Goal: Communication & Community: Answer question/provide support

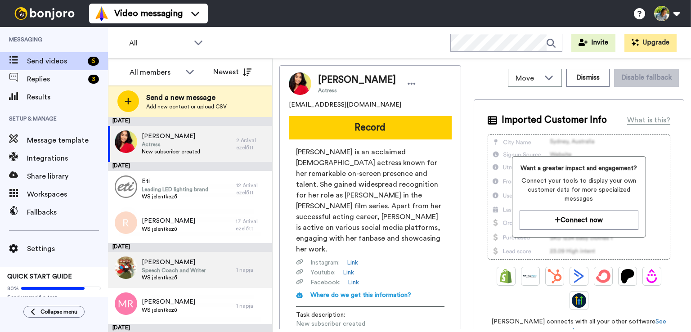
scroll to position [37, 0]
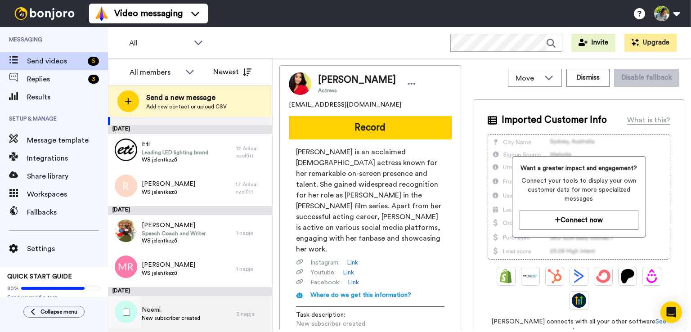
click at [189, 307] on span "Noemi" at bounding box center [171, 309] width 58 height 9
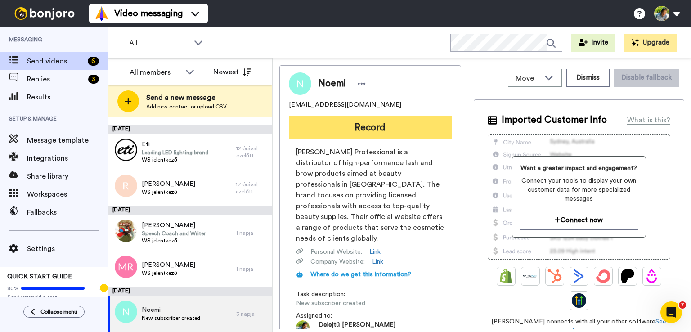
click at [383, 126] on button "Record" at bounding box center [370, 127] width 163 height 23
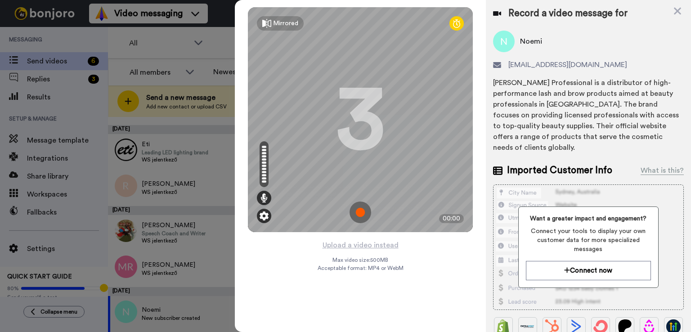
click at [265, 217] on img at bounding box center [264, 215] width 9 height 9
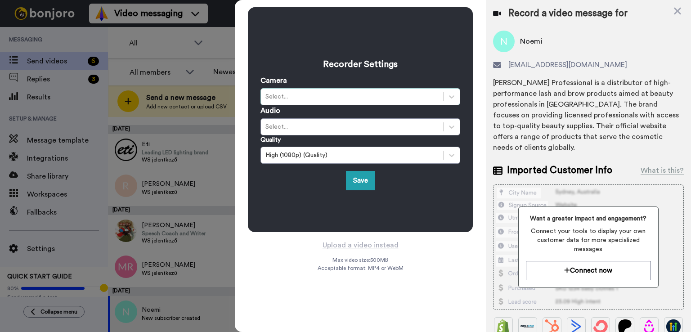
click at [301, 99] on div "Select..." at bounding box center [351, 96] width 173 height 9
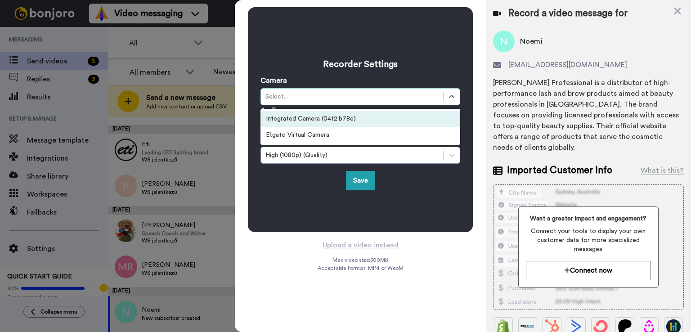
click at [302, 102] on div "Select..." at bounding box center [352, 96] width 182 height 11
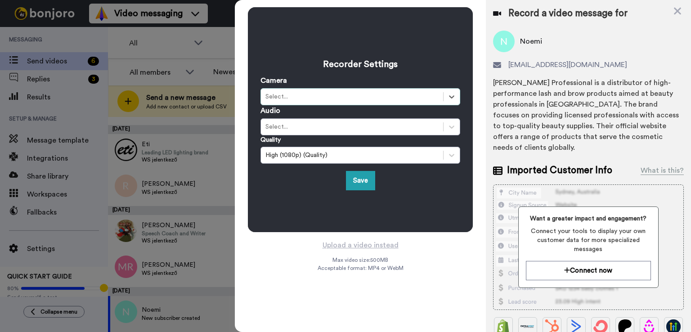
click at [302, 102] on div "Select..." at bounding box center [352, 96] width 182 height 11
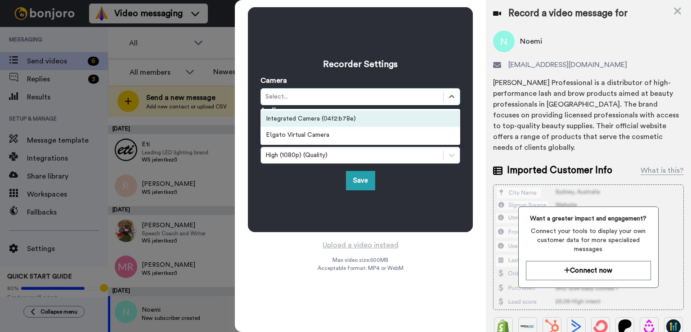
click at [302, 102] on div "Select..." at bounding box center [352, 96] width 182 height 11
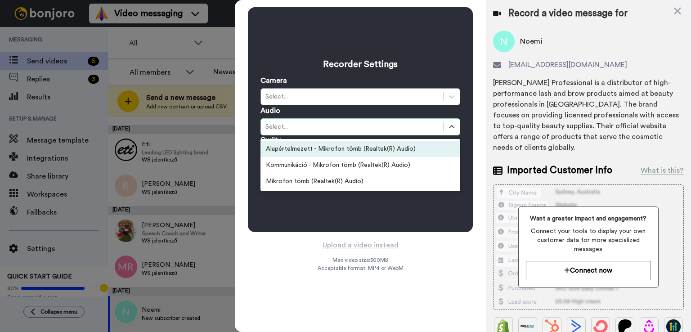
click at [305, 126] on div "Select..." at bounding box center [351, 126] width 173 height 9
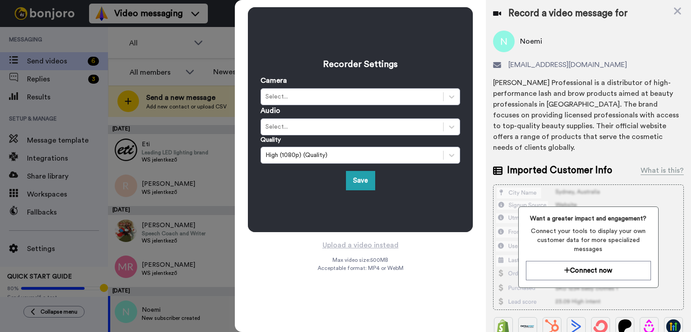
click at [679, 6] on icon at bounding box center [677, 10] width 9 height 11
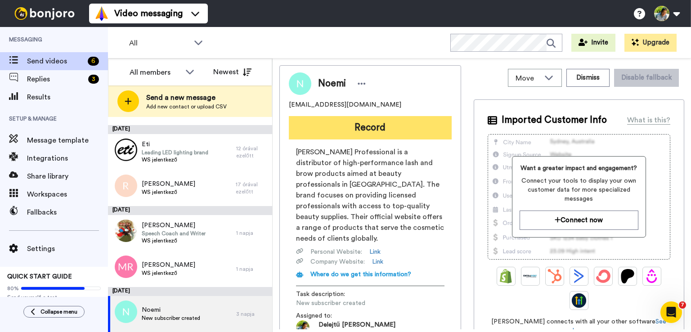
click at [340, 132] on button "Record" at bounding box center [370, 127] width 163 height 23
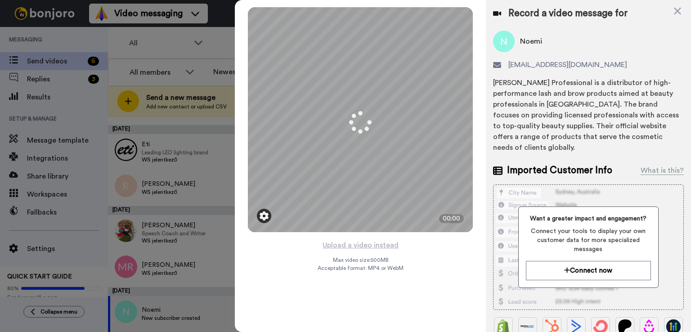
click at [264, 216] on img at bounding box center [264, 215] width 9 height 9
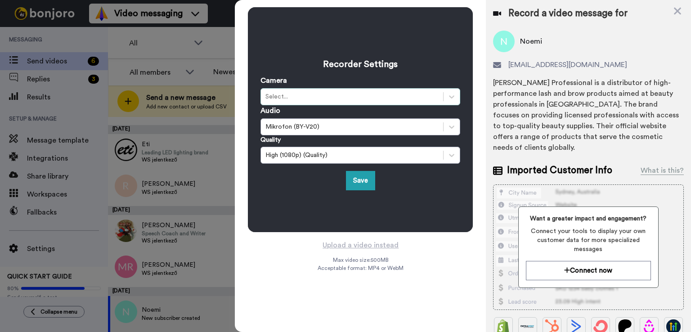
click at [306, 102] on div "Select..." at bounding box center [352, 96] width 182 height 11
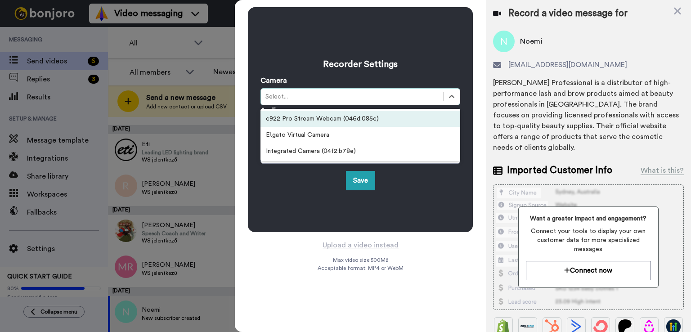
click at [311, 120] on div "c922 Pro Stream Webcam (046d:085c)" at bounding box center [360, 119] width 200 height 16
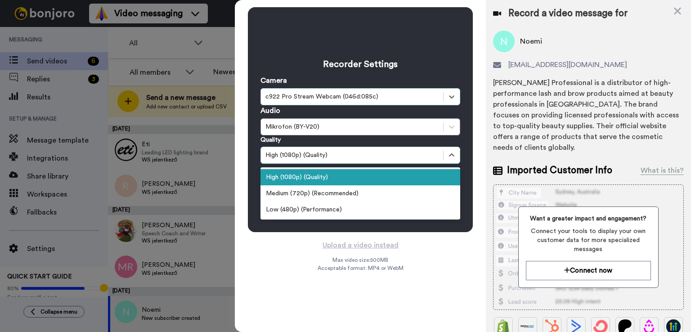
click at [351, 159] on div "High (1080p) (Quality)" at bounding box center [351, 155] width 173 height 9
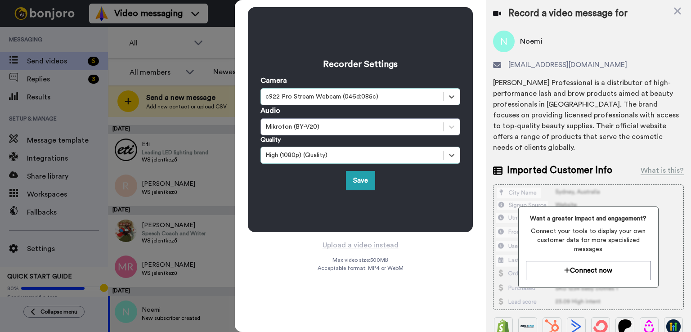
click at [351, 158] on div "High (1080p) (Quality)" at bounding box center [351, 155] width 173 height 9
click at [360, 181] on button "Save" at bounding box center [360, 180] width 29 height 19
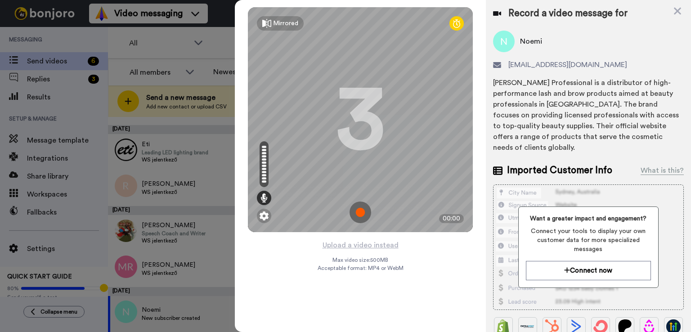
click at [543, 93] on div "Noemi Professional is a distributor of high-performance lash and brow products …" at bounding box center [588, 115] width 191 height 76
click at [669, 12] on div "Mirrored Redo 3 00:00 Upload a video instead Max video size: 500 MB Acceptable …" at bounding box center [463, 166] width 456 height 332
click at [678, 12] on icon at bounding box center [677, 11] width 7 height 7
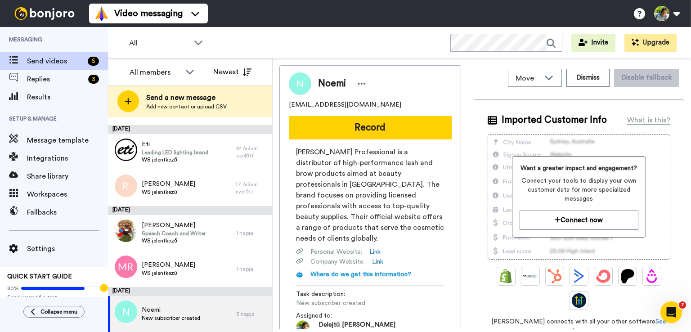
click at [668, 312] on icon "Open Intercom Messenger" at bounding box center [671, 312] width 15 height 15
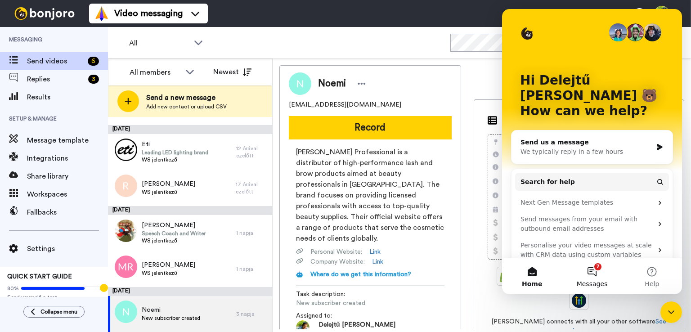
click at [588, 271] on button "7 Messages" at bounding box center [592, 276] width 60 height 36
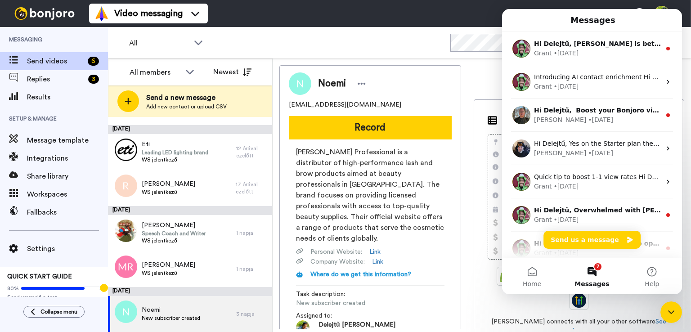
click at [669, 312] on icon "Close Intercom Messenger" at bounding box center [671, 312] width 11 height 11
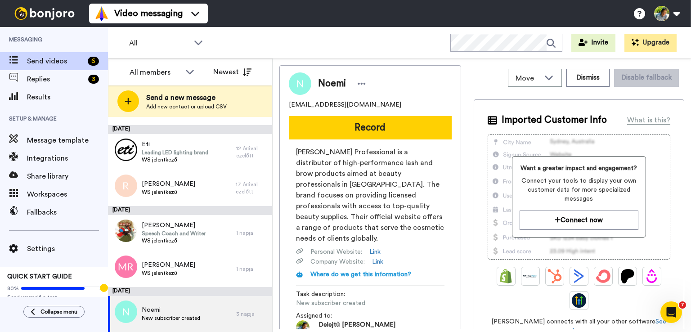
click at [670, 312] on icon "Open Intercom Messenger" at bounding box center [671, 312] width 15 height 15
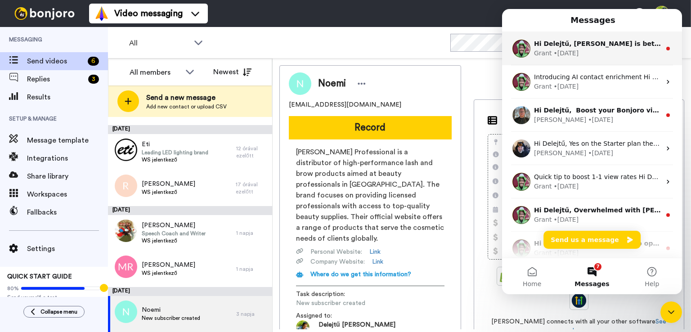
click at [576, 51] on div "Grant • 2d ago" at bounding box center [597, 53] width 127 height 9
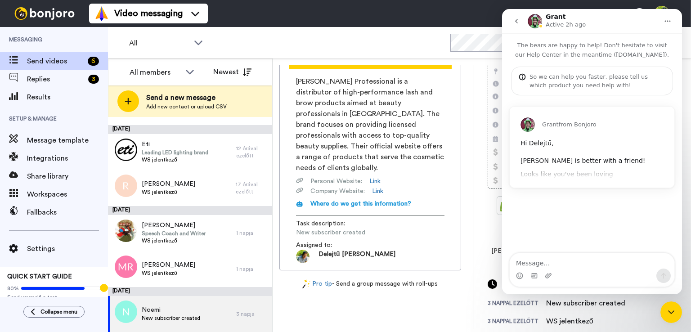
scroll to position [72, 0]
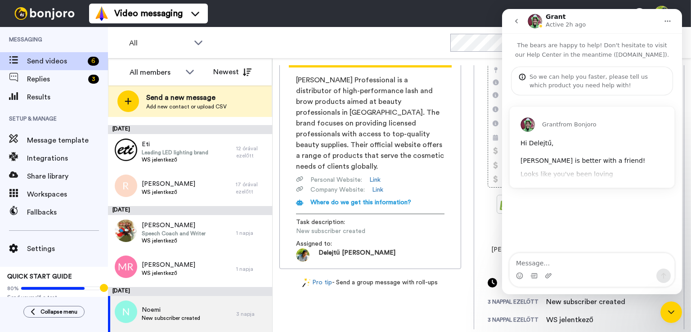
click at [590, 172] on div "Grant from Bonjoro Hi Delejtű, Bonjoro is better with a friend! Looks like you'…" at bounding box center [592, 147] width 165 height 81
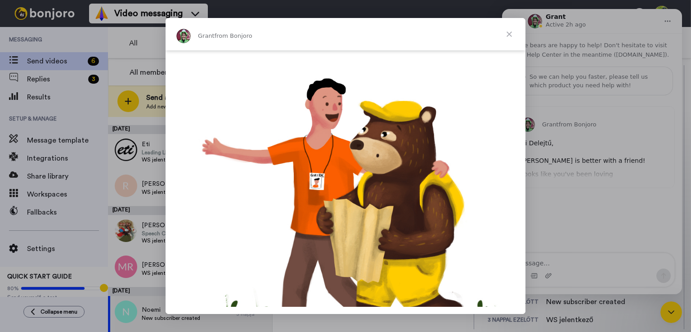
scroll to position [0, 0]
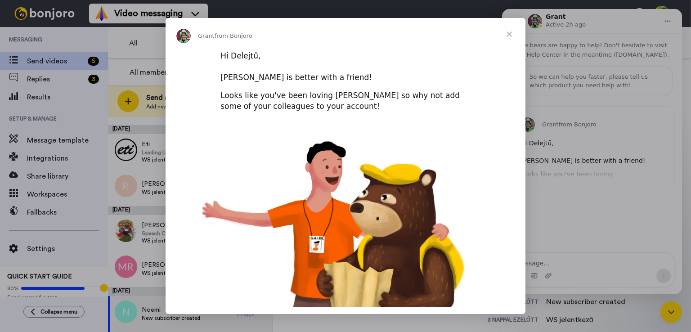
click at [515, 31] on span "Close" at bounding box center [509, 34] width 32 height 32
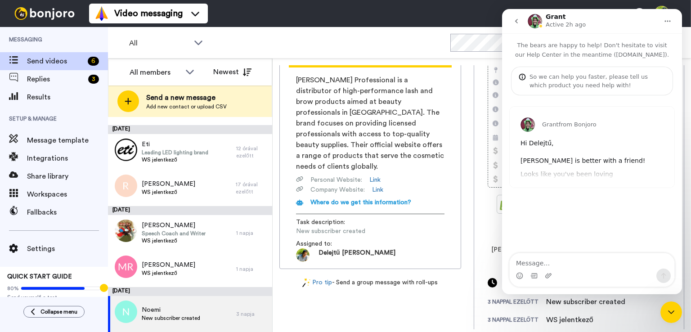
click at [519, 23] on icon "go back" at bounding box center [516, 21] width 7 height 7
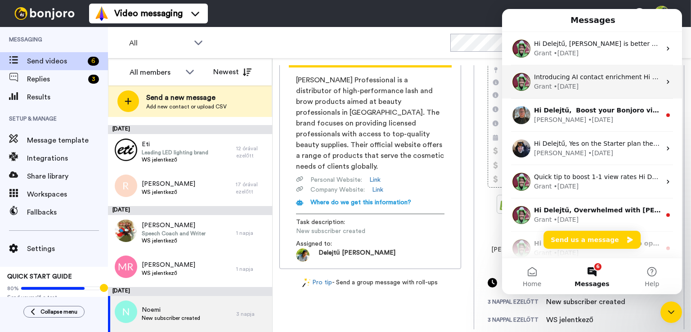
click at [566, 85] on div "• 6d ago" at bounding box center [566, 86] width 25 height 9
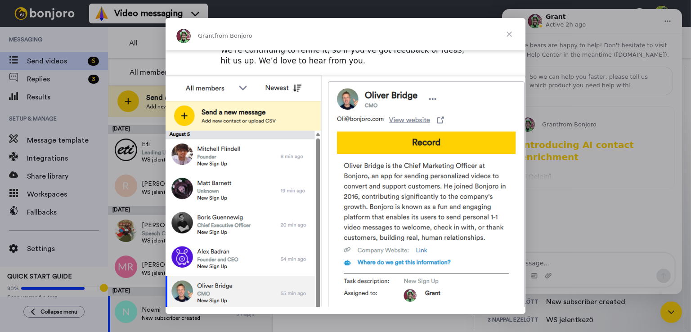
scroll to position [339, 0]
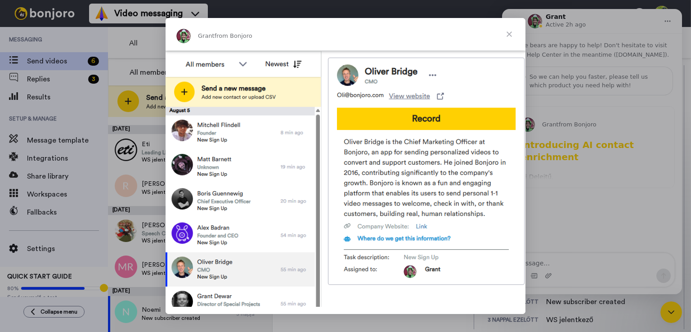
click at [510, 34] on span "Close" at bounding box center [509, 34] width 32 height 32
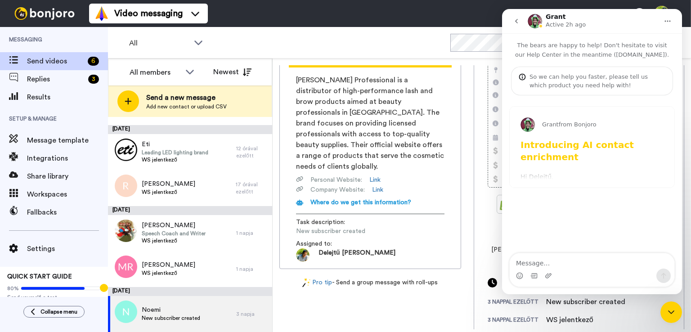
click at [511, 22] on button "go back" at bounding box center [516, 21] width 17 height 17
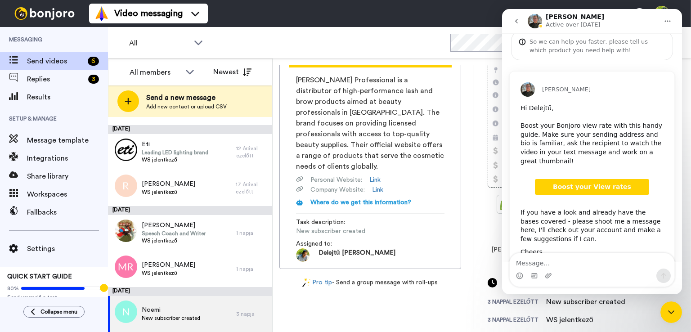
scroll to position [68, 0]
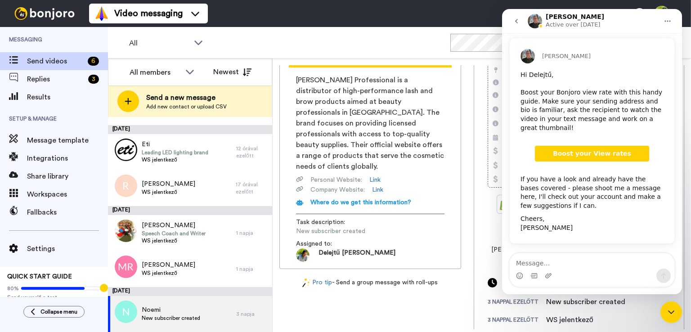
click at [561, 153] on span "Boost your View rates" at bounding box center [592, 153] width 78 height 7
click at [670, 20] on icon "Home" at bounding box center [667, 21] width 7 height 7
click at [669, 303] on div "Close Intercom Messenger" at bounding box center [671, 312] width 22 height 22
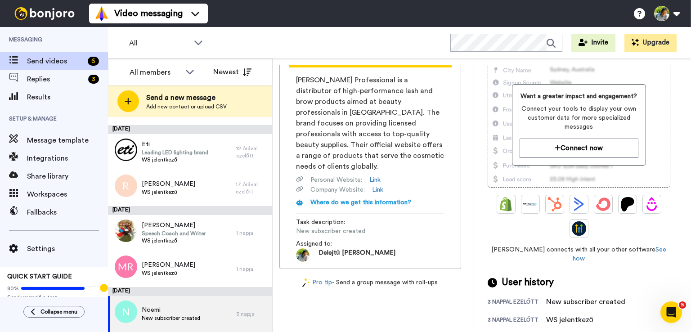
click at [669, 305] on icon "Open Intercom Messenger" at bounding box center [671, 312] width 15 height 15
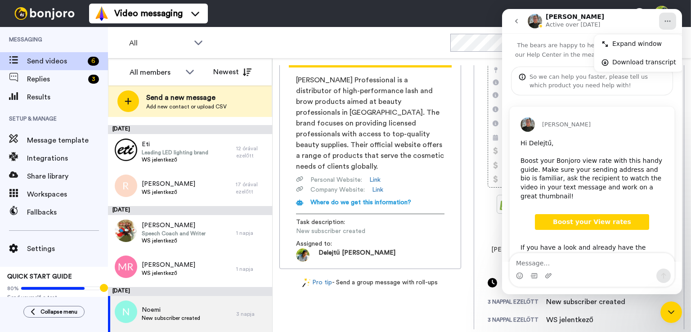
click at [669, 305] on div "Close Intercom Messenger" at bounding box center [671, 312] width 22 height 22
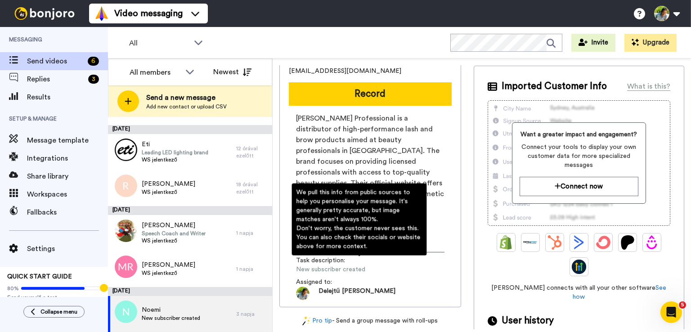
scroll to position [0, 0]
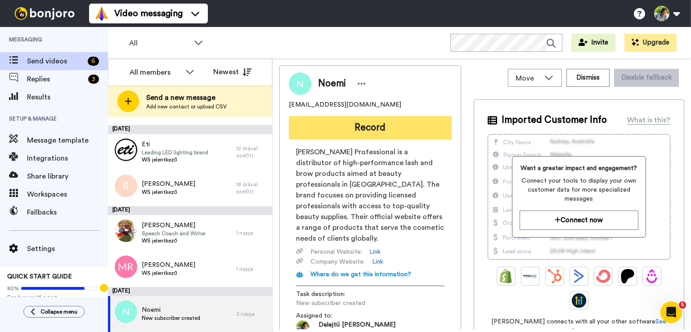
click at [357, 128] on button "Record" at bounding box center [370, 127] width 163 height 23
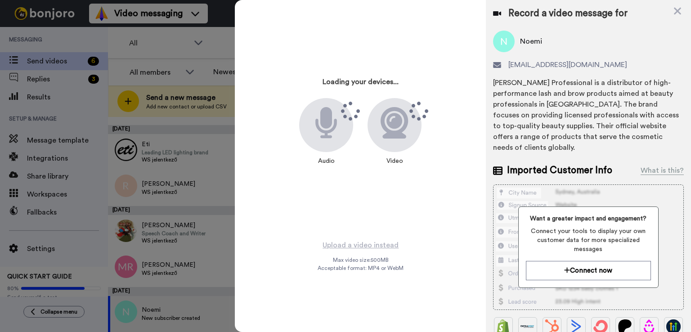
scroll to position [40, 0]
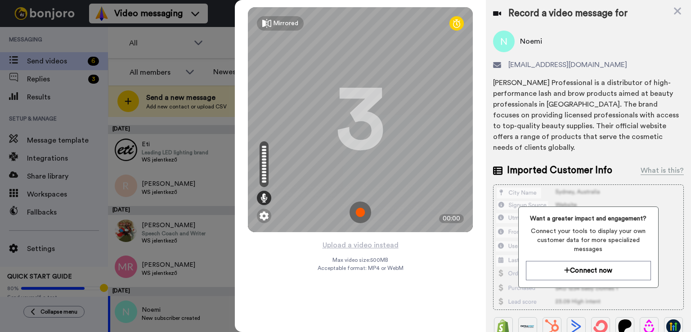
click at [360, 208] on img at bounding box center [361, 213] width 22 height 22
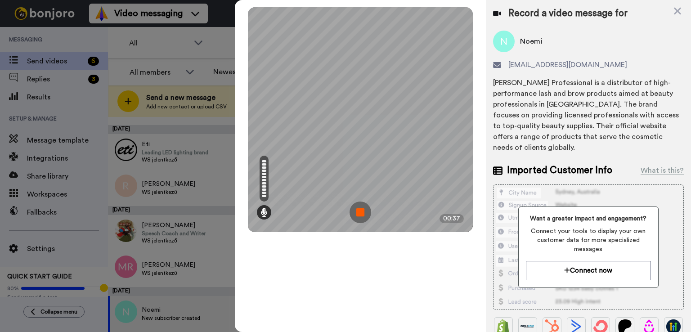
click at [362, 215] on img at bounding box center [361, 213] width 22 height 22
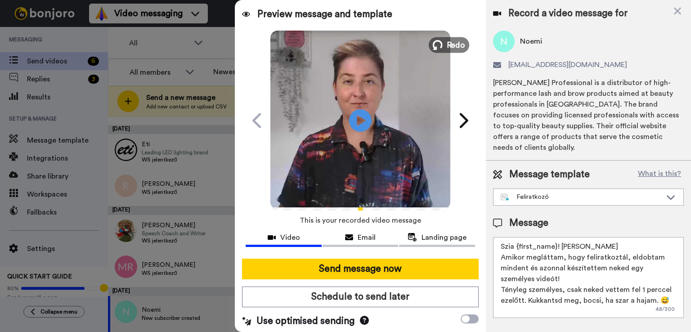
click at [440, 44] on button "Redo" at bounding box center [449, 45] width 40 height 16
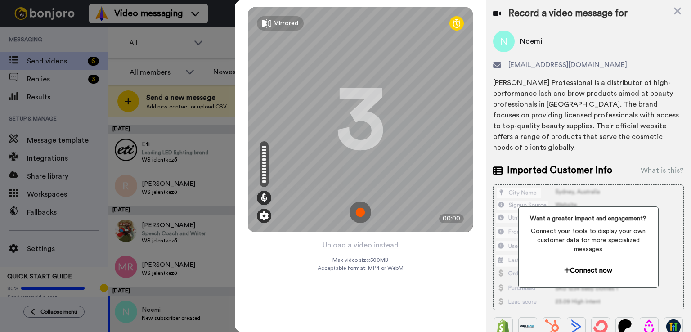
click at [264, 215] on img at bounding box center [264, 215] width 9 height 9
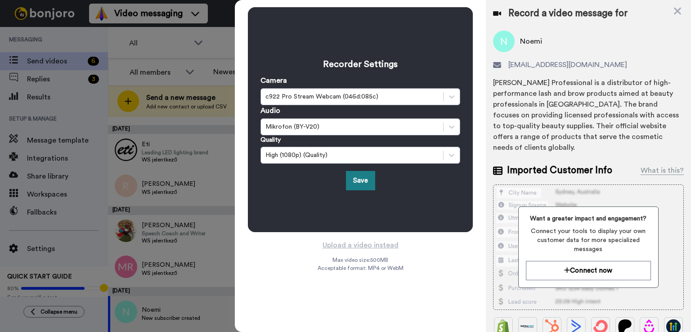
click at [358, 178] on button "Save" at bounding box center [360, 180] width 29 height 19
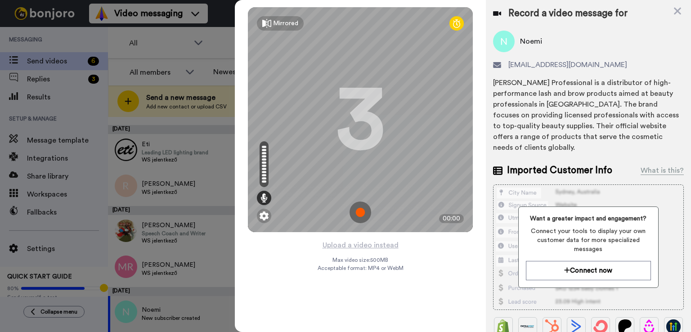
click at [362, 213] on img at bounding box center [361, 213] width 22 height 22
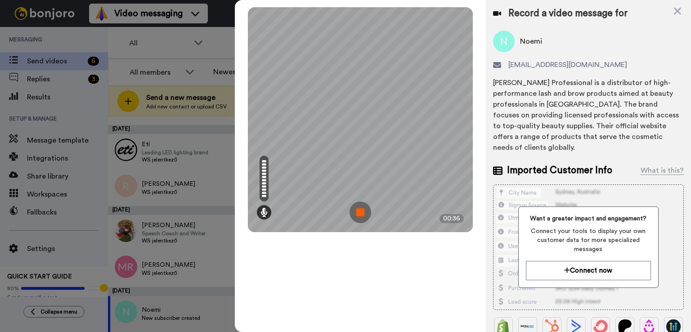
click at [364, 218] on img at bounding box center [361, 213] width 22 height 22
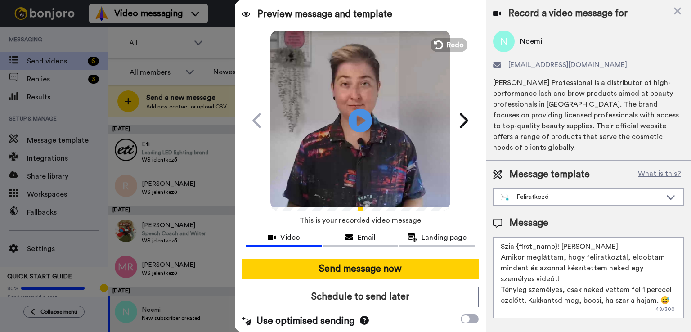
click at [354, 126] on icon at bounding box center [361, 120] width 24 height 24
click at [510, 316] on div "Record a video message for Noemi studio.markaszuletik@outlook.com Noemi Profess…" at bounding box center [588, 166] width 205 height 332
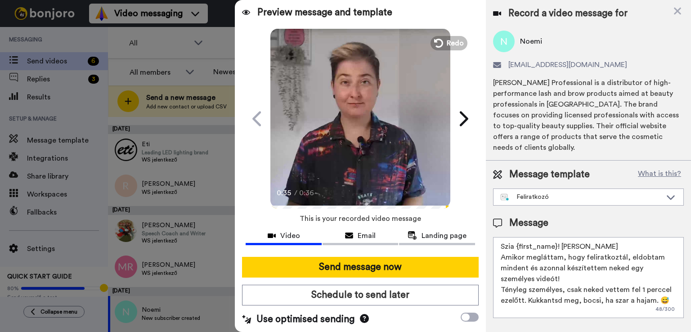
scroll to position [2, 0]
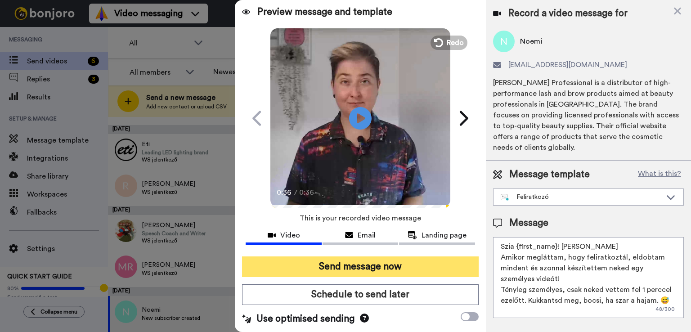
click at [392, 269] on button "Send message now" at bounding box center [360, 266] width 237 height 21
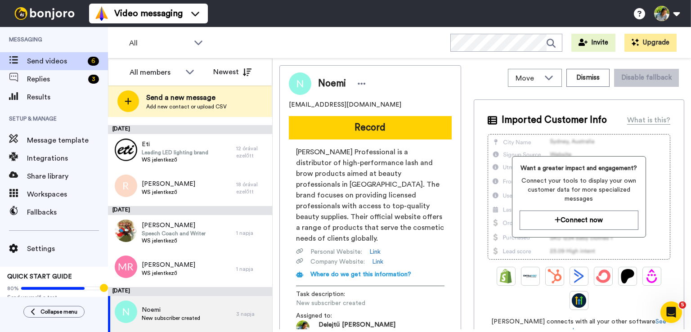
scroll to position [0, 0]
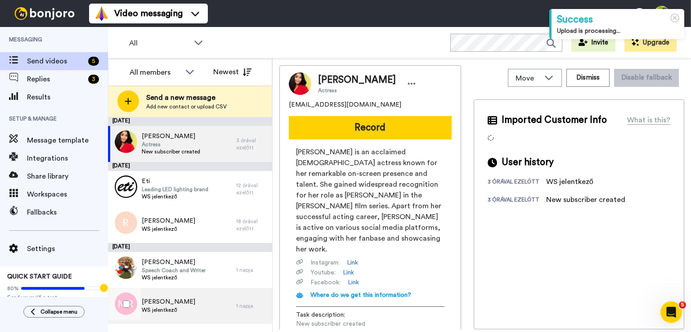
click at [186, 299] on div "Mazsola Rádai WS jelentkező" at bounding box center [172, 306] width 128 height 36
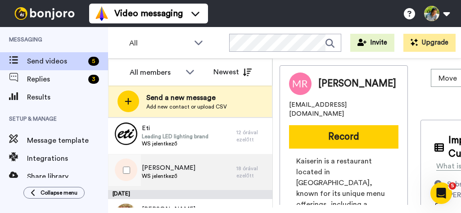
scroll to position [117, 0]
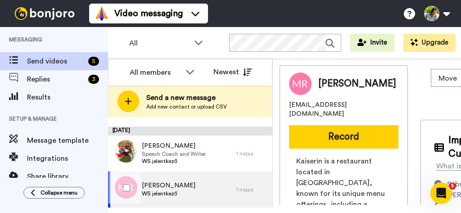
click at [192, 190] on div "Mazsola Rádai WS jelentkező" at bounding box center [172, 189] width 128 height 36
click at [364, 125] on button "Record" at bounding box center [343, 136] width 109 height 23
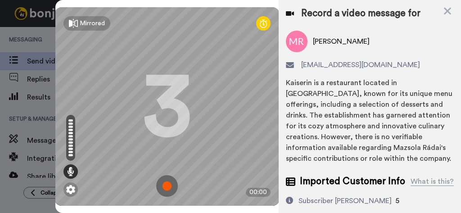
click at [164, 177] on img at bounding box center [167, 186] width 22 height 22
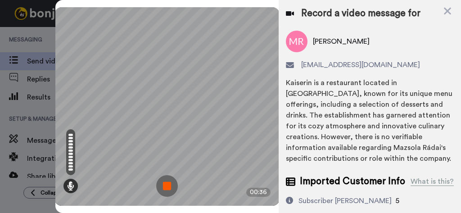
click at [165, 177] on img at bounding box center [167, 186] width 22 height 22
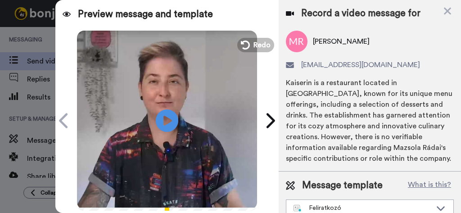
scroll to position [90, 0]
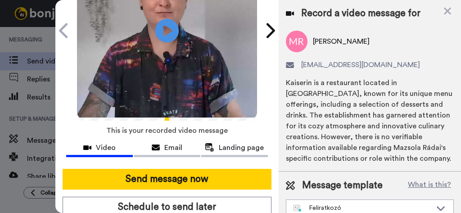
click at [166, 37] on icon at bounding box center [167, 29] width 24 height 23
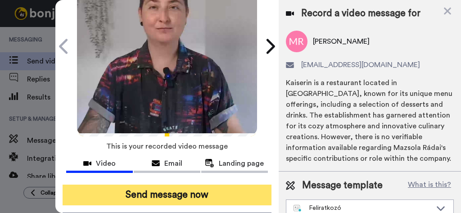
scroll to position [135, 0]
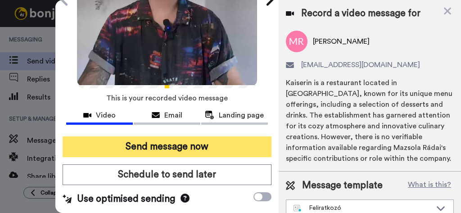
click at [185, 136] on button "Send message now" at bounding box center [167, 146] width 209 height 21
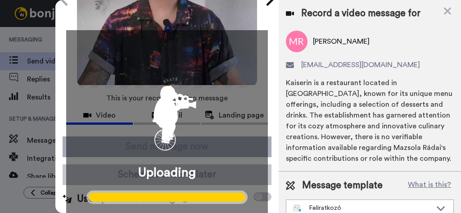
scroll to position [0, 0]
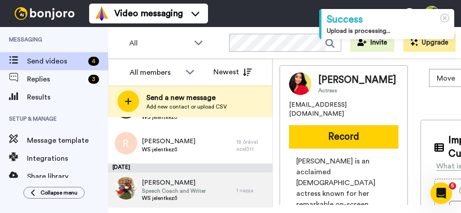
scroll to position [81, 0]
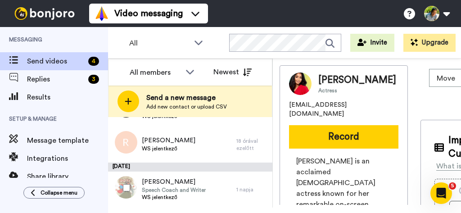
click at [139, 190] on div at bounding box center [124, 187] width 32 height 31
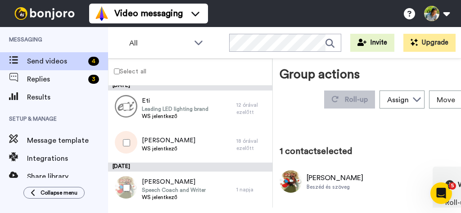
click at [120, 186] on div at bounding box center [124, 187] width 32 height 31
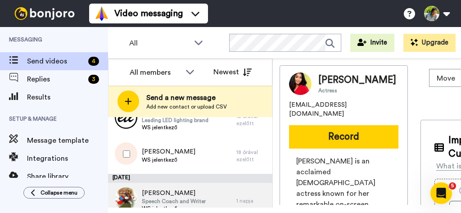
scroll to position [81, 0]
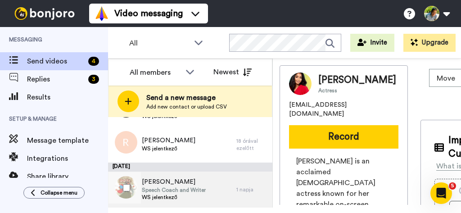
click at [204, 184] on div "Rózsa Széman Speech Coach and Writer WS jelentkező" at bounding box center [172, 189] width 128 height 36
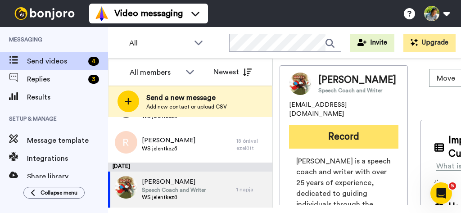
click at [352, 144] on button "Record" at bounding box center [343, 136] width 109 height 23
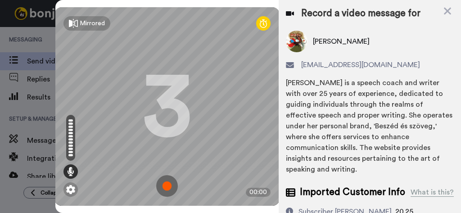
click at [165, 175] on img at bounding box center [167, 186] width 22 height 22
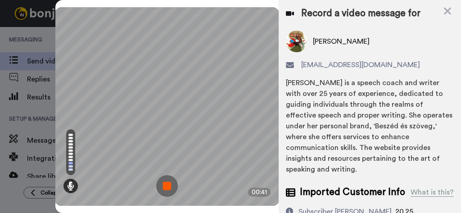
click at [167, 175] on img at bounding box center [167, 186] width 22 height 22
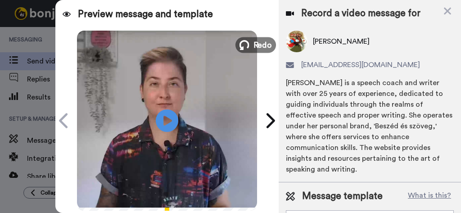
click at [246, 43] on button "Redo" at bounding box center [255, 45] width 40 height 16
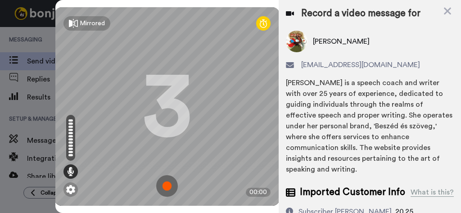
click at [163, 175] on img at bounding box center [167, 186] width 22 height 22
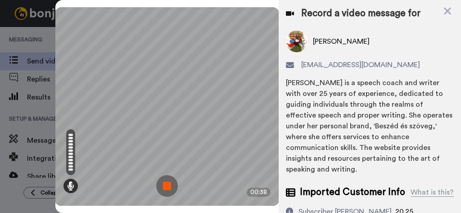
click at [168, 175] on img at bounding box center [167, 186] width 22 height 22
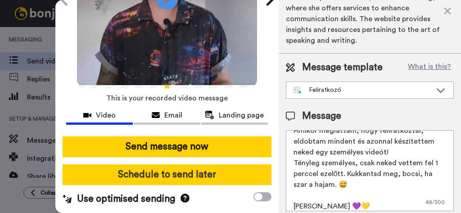
scroll to position [35, 0]
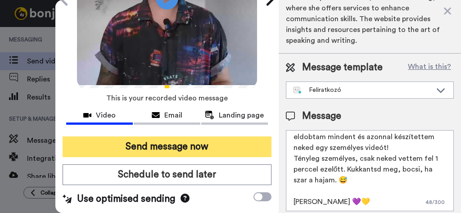
click at [203, 138] on button "Send message now" at bounding box center [167, 146] width 209 height 21
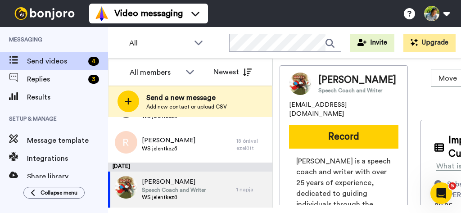
scroll to position [0, 0]
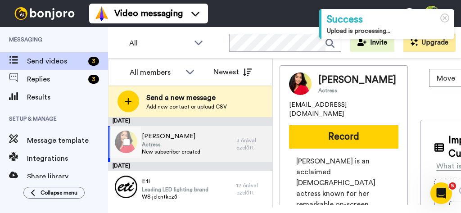
scroll to position [36, 0]
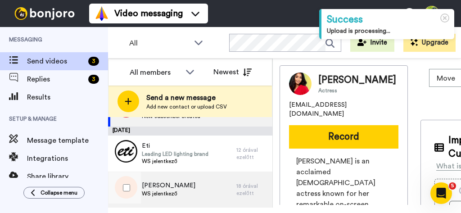
click at [200, 191] on div "[PERSON_NAME] WS jelentkező" at bounding box center [172, 189] width 128 height 36
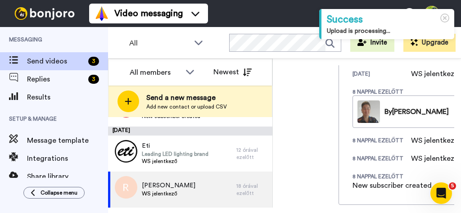
scroll to position [620, 0]
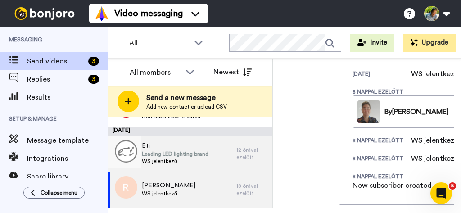
click at [182, 158] on span "WS jelentkező" at bounding box center [175, 160] width 67 height 7
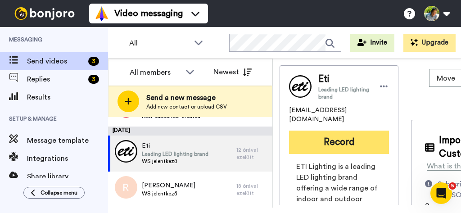
click at [351, 134] on button "Record" at bounding box center [339, 141] width 100 height 23
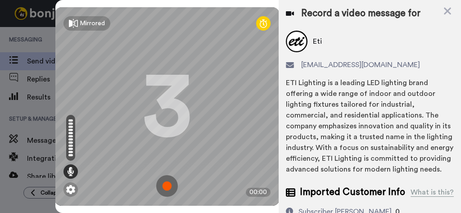
click at [166, 175] on img at bounding box center [167, 186] width 22 height 22
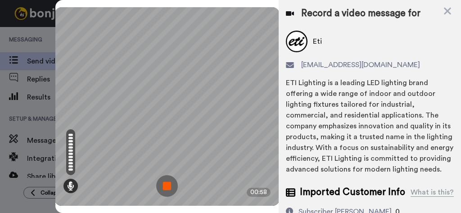
click at [166, 175] on img at bounding box center [167, 186] width 22 height 22
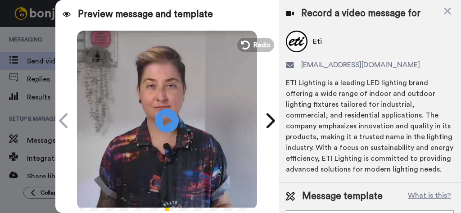
click at [162, 118] on icon "Play/Pause" at bounding box center [167, 120] width 24 height 43
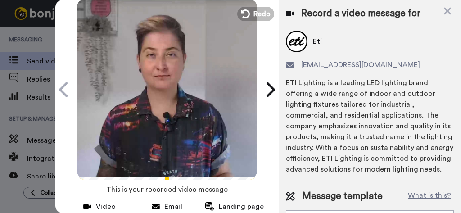
scroll to position [45, 0]
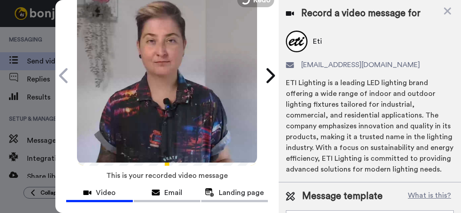
click at [138, 160] on div at bounding box center [167, 153] width 180 height 19
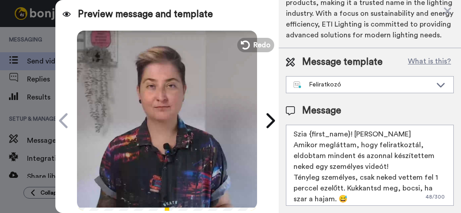
scroll to position [135, 0]
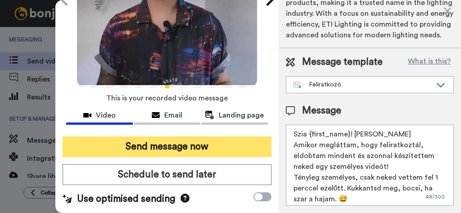
click at [217, 137] on button "Send message now" at bounding box center [167, 146] width 209 height 21
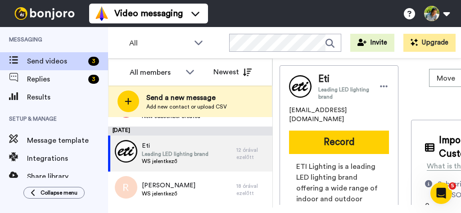
scroll to position [0, 0]
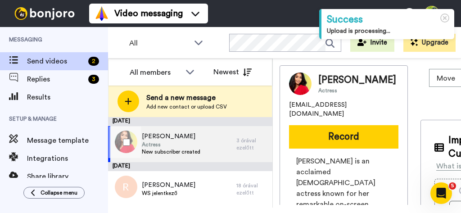
click at [191, 143] on span "Actress" at bounding box center [171, 144] width 58 height 7
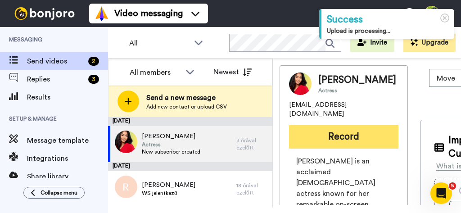
click at [322, 129] on button "Record" at bounding box center [343, 136] width 109 height 23
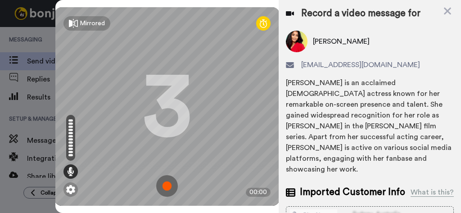
click at [164, 176] on img at bounding box center [167, 186] width 22 height 22
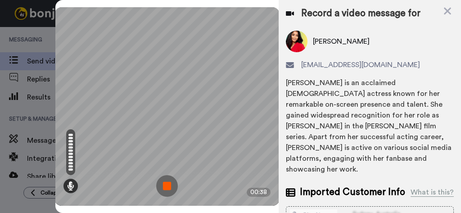
click at [171, 175] on img at bounding box center [167, 186] width 22 height 22
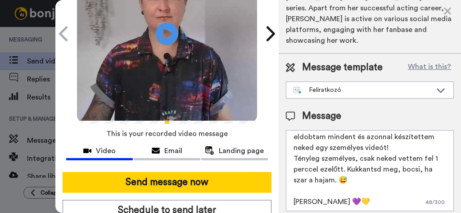
scroll to position [135, 0]
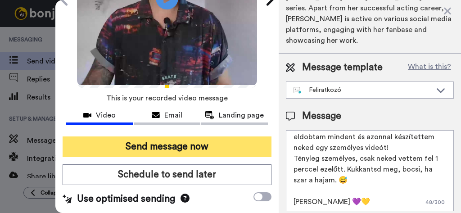
click at [190, 138] on button "Send message now" at bounding box center [167, 146] width 209 height 21
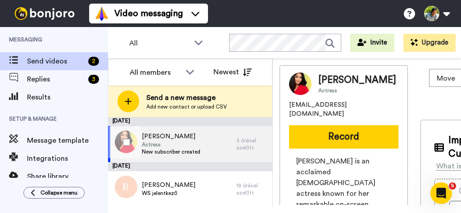
scroll to position [0, 0]
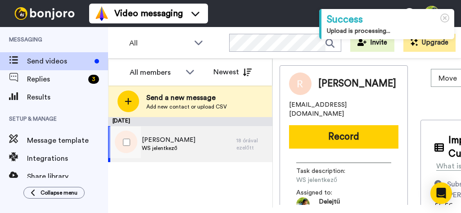
click at [207, 147] on div "[PERSON_NAME] WS jelentkező" at bounding box center [172, 144] width 128 height 36
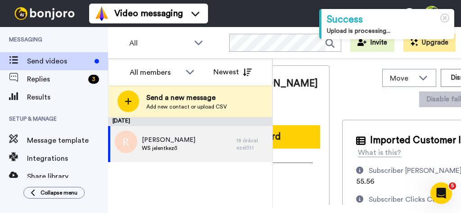
scroll to position [0, 82]
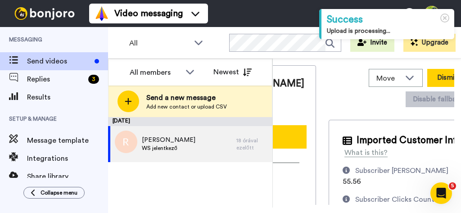
click at [427, 76] on button "Dismiss" at bounding box center [448, 78] width 43 height 18
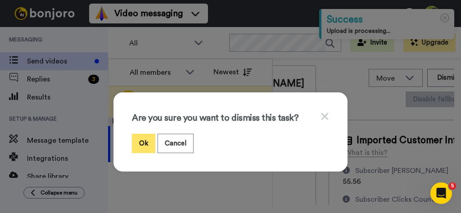
click at [140, 142] on button "Ok" at bounding box center [143, 143] width 23 height 19
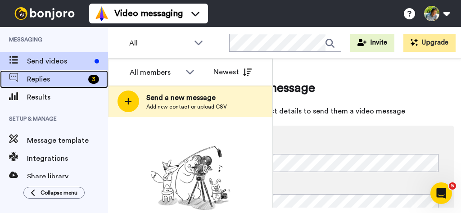
click at [53, 84] on span "Replies" at bounding box center [56, 79] width 58 height 11
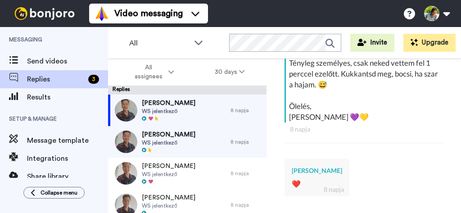
type textarea "x"
